Goal: Transaction & Acquisition: Purchase product/service

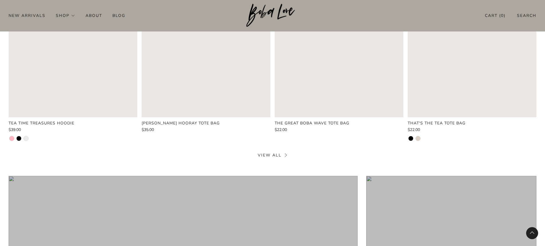
scroll to position [1002, 0]
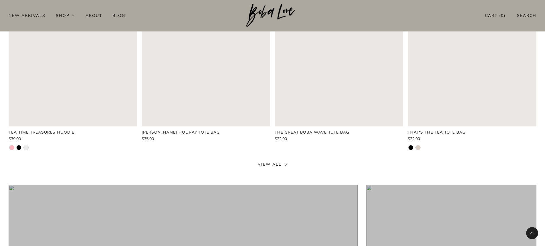
click at [272, 162] on link "View all" at bounding box center [272, 164] width 29 height 5
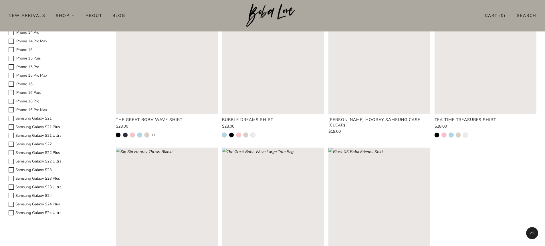
scroll to position [340, 0]
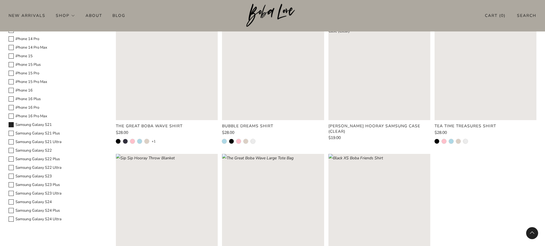
click at [33, 124] on label "Samsung Galaxy S21" at bounding box center [58, 125] width 99 height 7
click at [9, 122] on Model-17 "Samsung Galaxy S21" at bounding box center [8, 121] width 0 height 0
checkbox Model-17 "true"
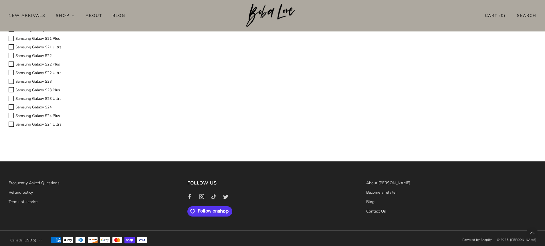
scroll to position [341, 0]
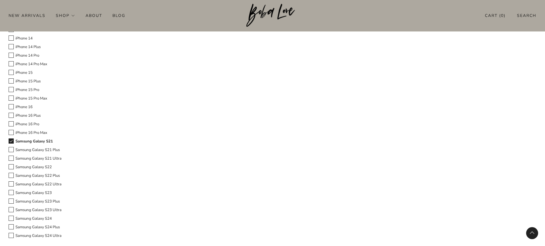
click at [29, 142] on label "Samsung Galaxy S21" at bounding box center [58, 141] width 99 height 7
click at [9, 138] on Model-17 "Samsung Galaxy S21" at bounding box center [8, 138] width 0 height 0
checkbox Model-17 "false"
